Goal: Find specific page/section

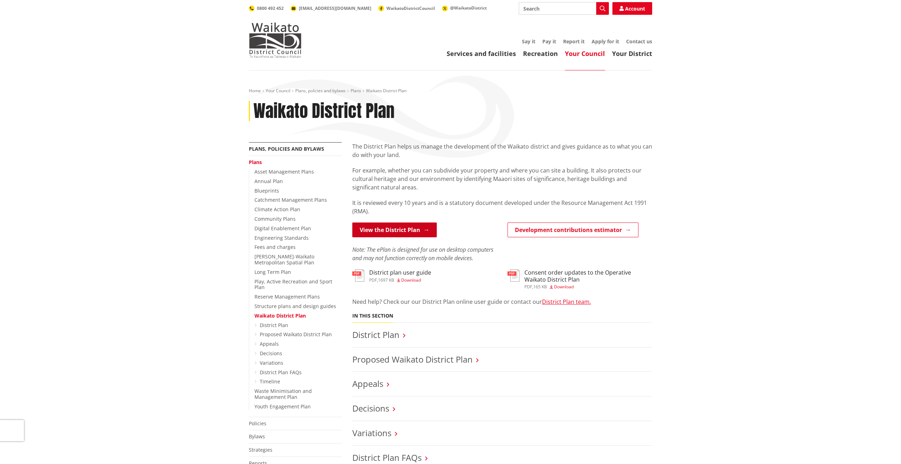
click at [402, 229] on link "View the District Plan" at bounding box center [394, 229] width 84 height 15
click at [436, 359] on link "Proposed Waikato District Plan" at bounding box center [412, 359] width 120 height 12
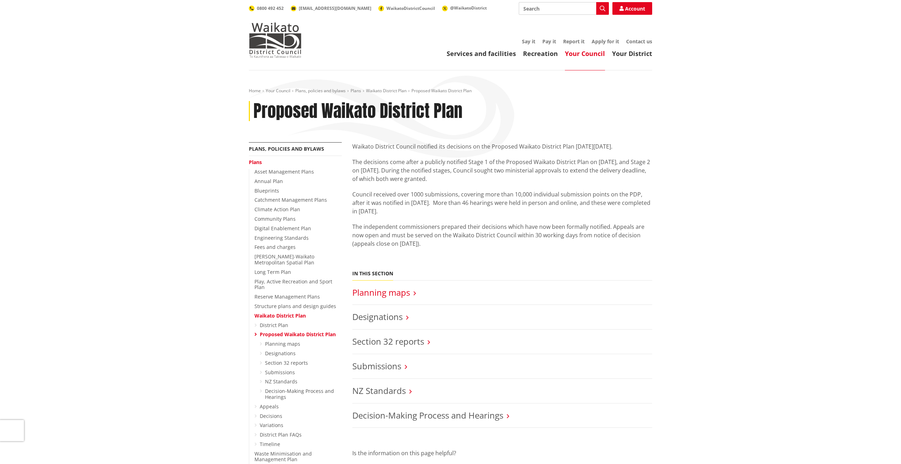
click at [396, 294] on link "Planning maps" at bounding box center [381, 292] width 58 height 12
